Goal: Check status: Check status

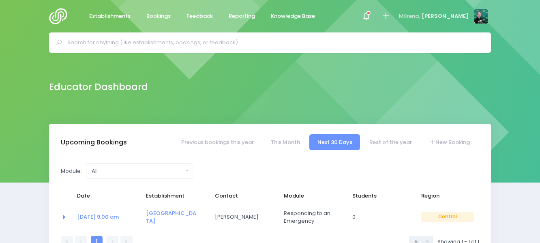
select select "5"
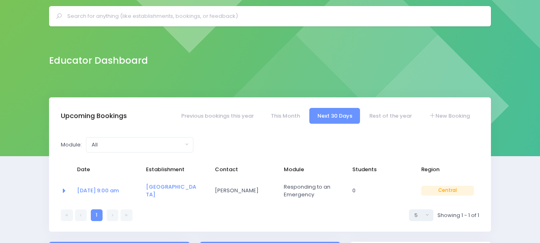
scroll to position [41, 0]
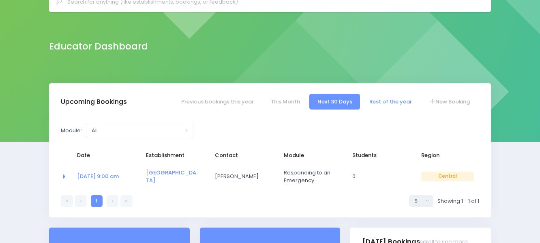
click at [394, 104] on link "Rest of the year" at bounding box center [390, 102] width 58 height 16
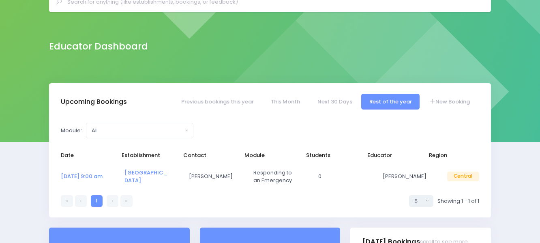
select select "5"
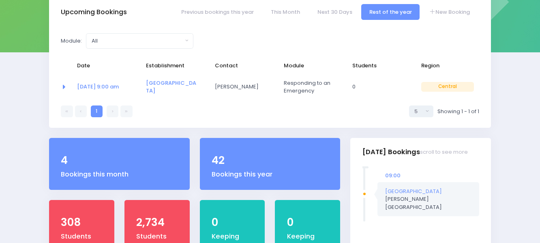
scroll to position [64, 0]
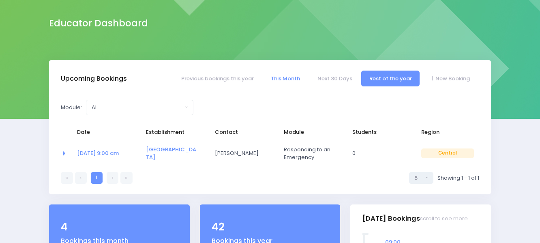
click at [284, 78] on link "This Month" at bounding box center [285, 78] width 45 height 16
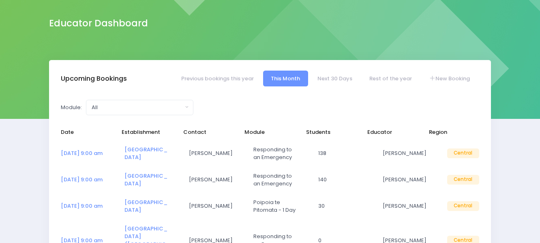
select select "5"
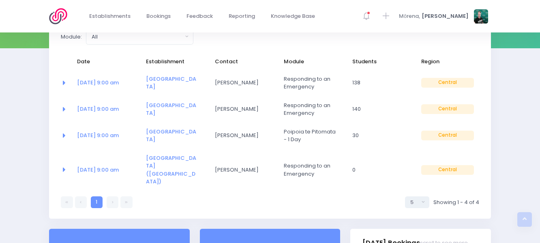
scroll to position [145, 0]
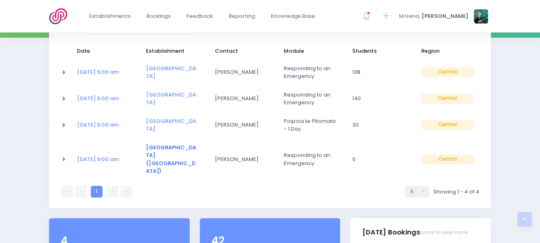
click at [159, 149] on link "[GEOGRAPHIC_DATA] ([GEOGRAPHIC_DATA])" at bounding box center [171, 159] width 50 height 32
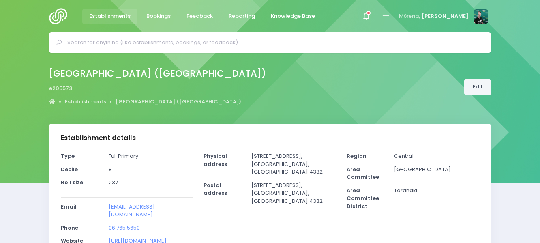
select select "5"
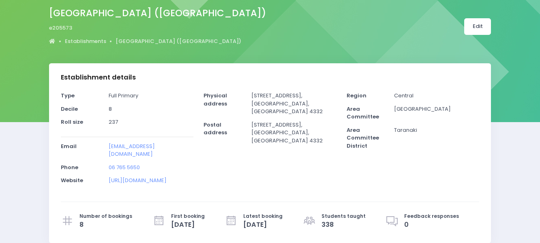
scroll to position [41, 0]
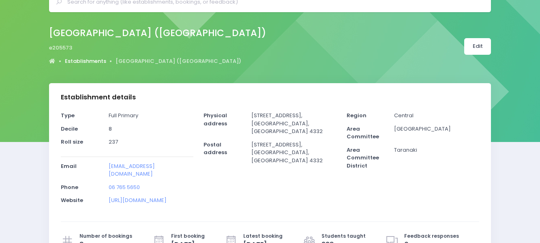
click at [75, 61] on link "Establishments" at bounding box center [85, 61] width 41 height 8
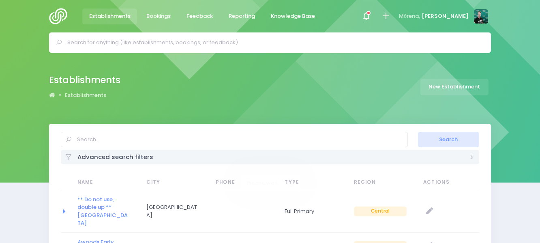
select select "20"
click at [55, 15] on img at bounding box center [60, 16] width 23 height 16
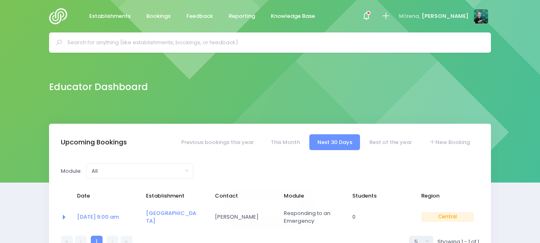
select select "5"
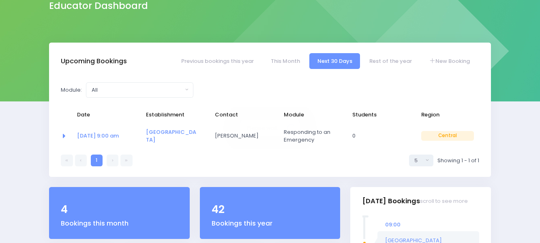
scroll to position [81, 0]
click at [297, 63] on link "This Month" at bounding box center [285, 61] width 45 height 16
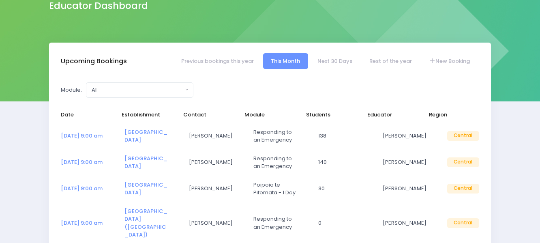
select select "5"
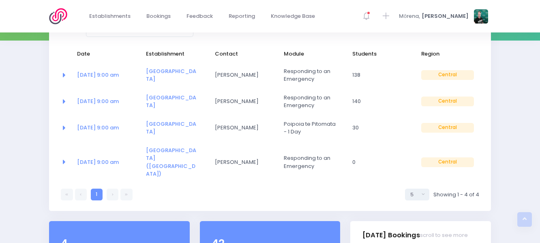
scroll to position [162, 0]
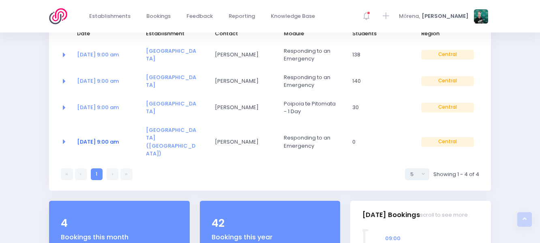
click at [114, 138] on link "19 Aug at 9:00 am" at bounding box center [98, 142] width 42 height 8
click at [124, 81] on span "[DATE] 9:00 am" at bounding box center [103, 81] width 53 height 8
click at [119, 81] on link "[DATE] 9:00 am" at bounding box center [98, 81] width 42 height 8
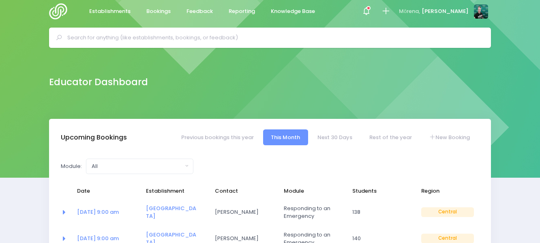
scroll to position [0, 0]
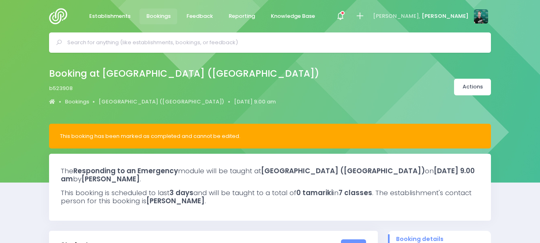
select select "5"
click at [477, 92] on link "Actions" at bounding box center [472, 87] width 37 height 17
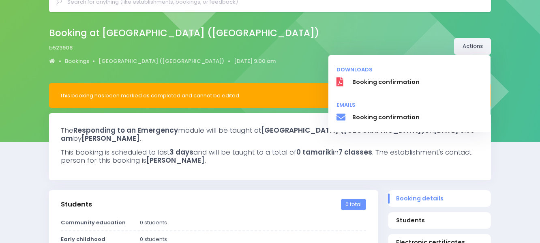
scroll to position [81, 0]
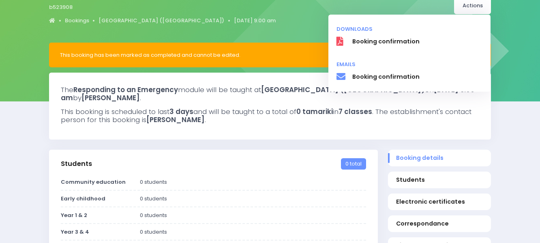
click at [289, 29] on div "Booking at St Joseph's School (Stratford) b523908 Bookings St Joseph's School (…" at bounding box center [270, 7] width 540 height 71
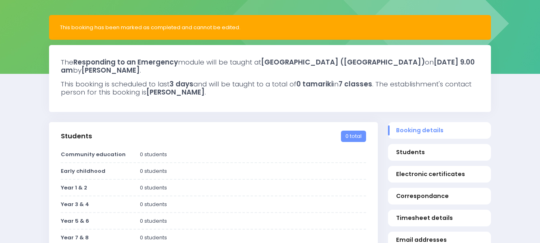
scroll to position [41, 0]
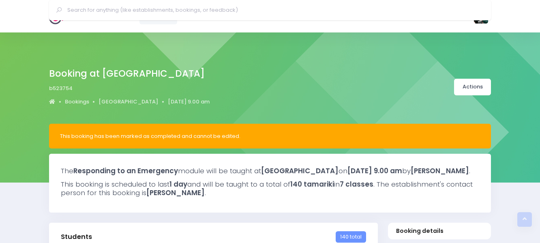
select select "5"
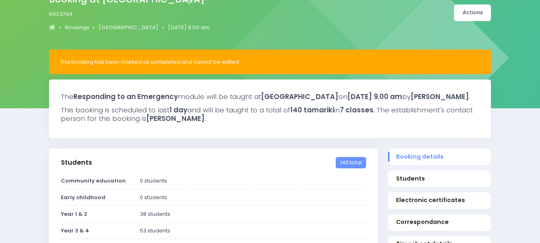
scroll to position [41, 0]
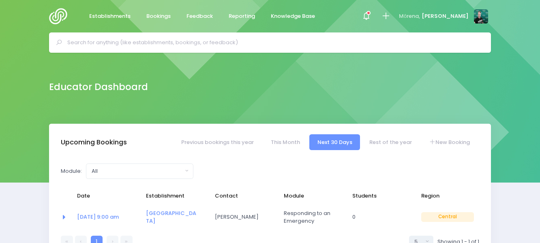
select select "5"
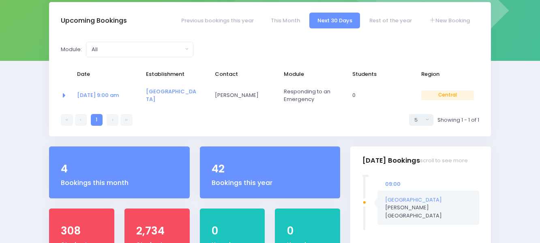
scroll to position [81, 0]
